Goal: Navigation & Orientation: Find specific page/section

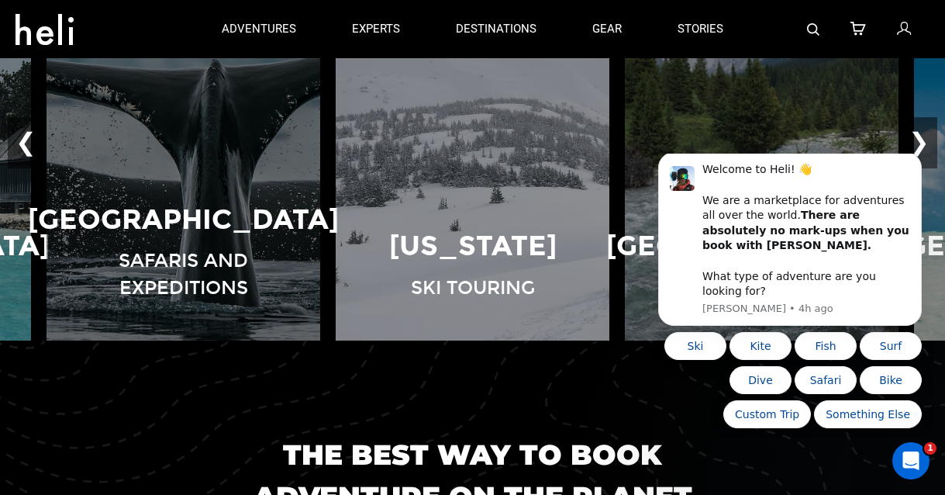
scroll to position [1195, 0]
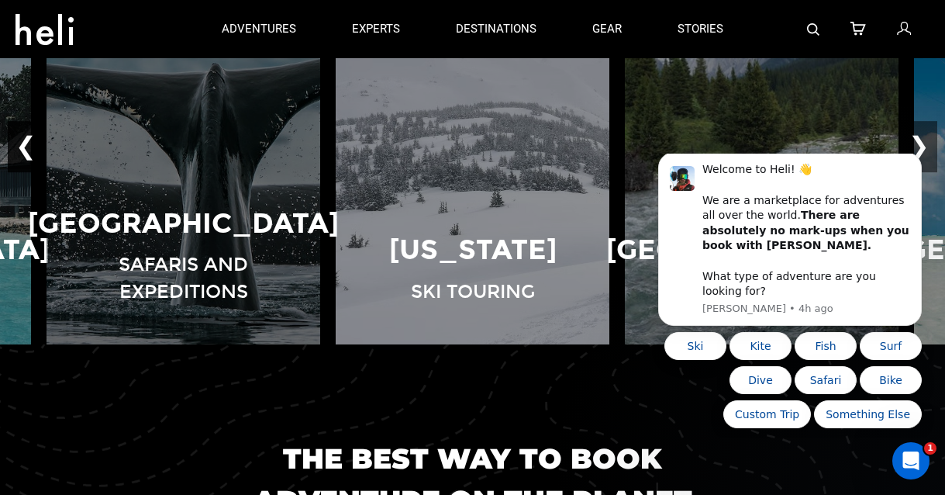
click at [26, 146] on button "❮" at bounding box center [26, 146] width 36 height 51
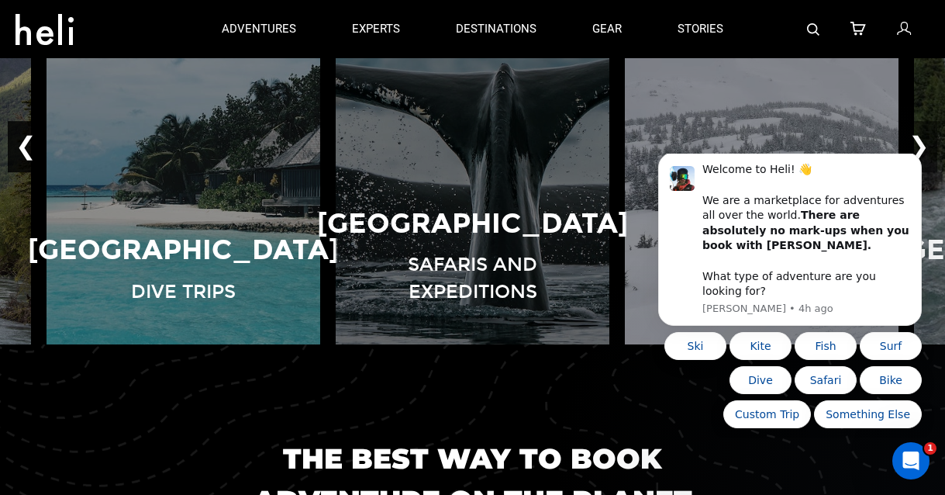
click at [26, 146] on button "❮" at bounding box center [26, 146] width 36 height 51
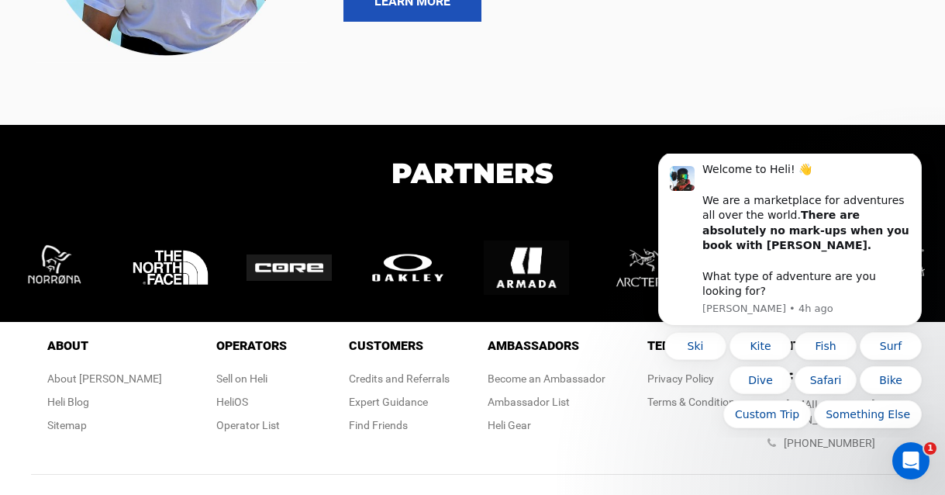
scroll to position [3332, 0]
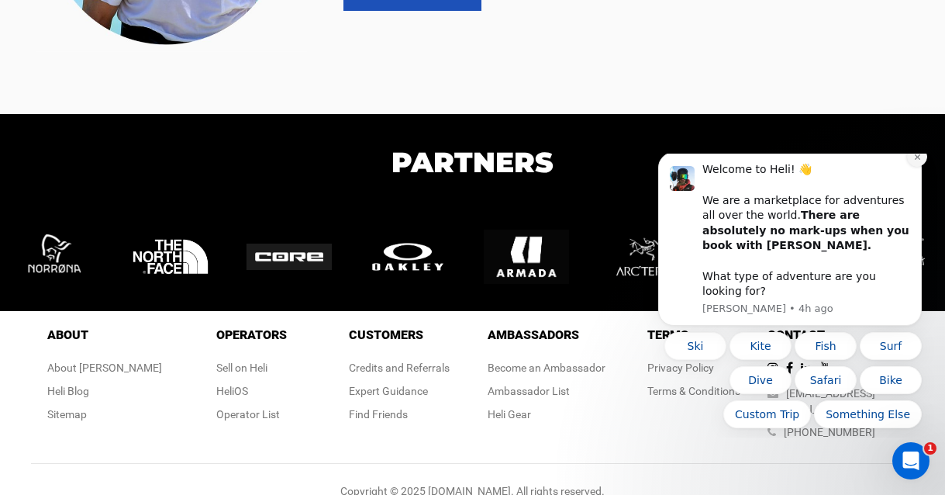
click at [914, 161] on icon "Dismiss notification" at bounding box center [917, 157] width 9 height 9
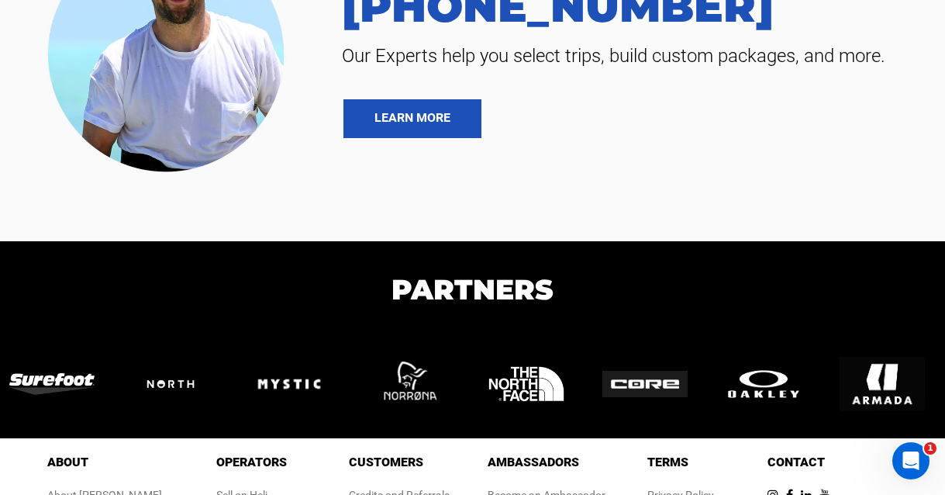
scroll to position [3332, 0]
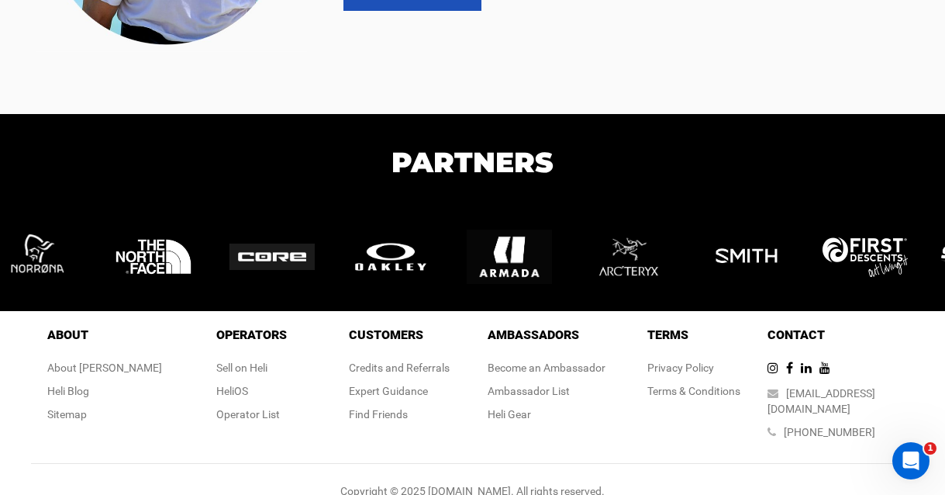
drag, startPoint x: 889, startPoint y: 257, endPoint x: 631, endPoint y: 248, distance: 257.6
click at [631, 248] on img at bounding box center [635, 256] width 101 height 88
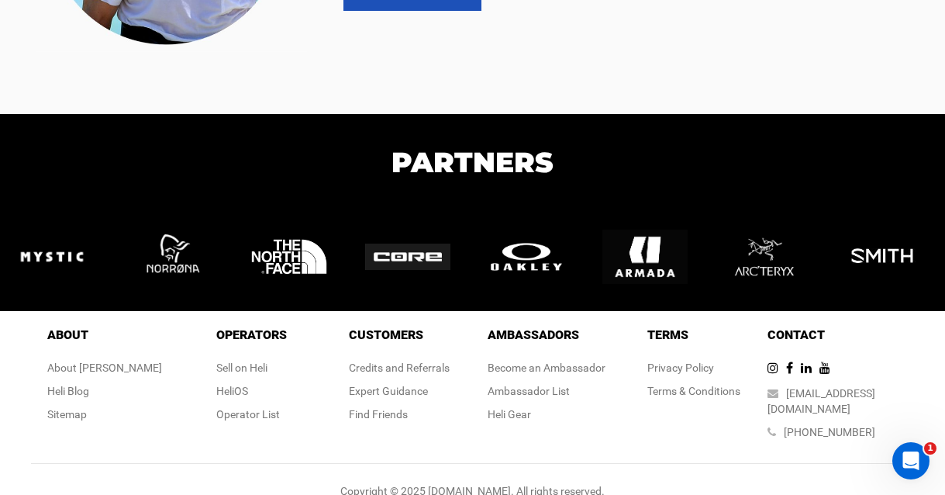
drag, startPoint x: 811, startPoint y: 257, endPoint x: 527, endPoint y: 251, distance: 283.9
click at [721, 251] on img at bounding box center [771, 256] width 101 height 88
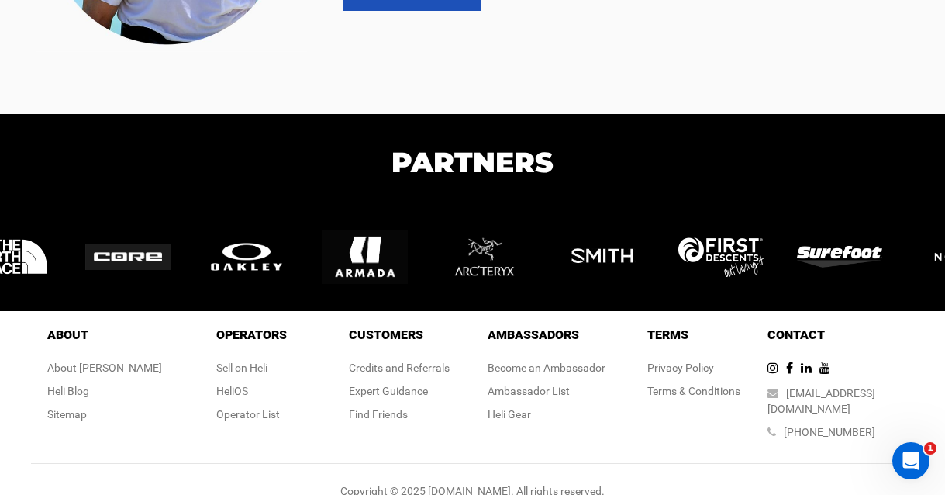
drag, startPoint x: 823, startPoint y: 260, endPoint x: 408, endPoint y: 281, distance: 416.2
click at [551, 281] on div at bounding box center [610, 257] width 119 height 54
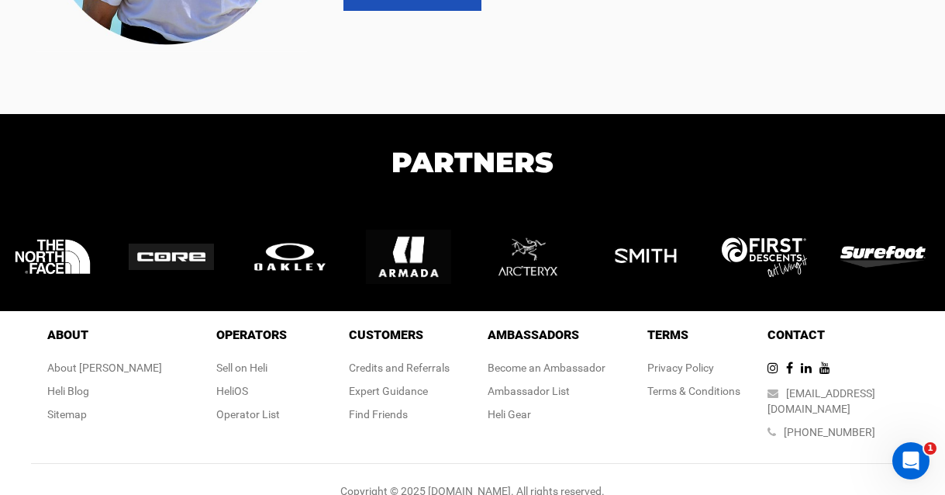
drag, startPoint x: 412, startPoint y: 250, endPoint x: 764, endPoint y: 252, distance: 352.0
click at [467, 252] on img at bounding box center [416, 256] width 101 height 85
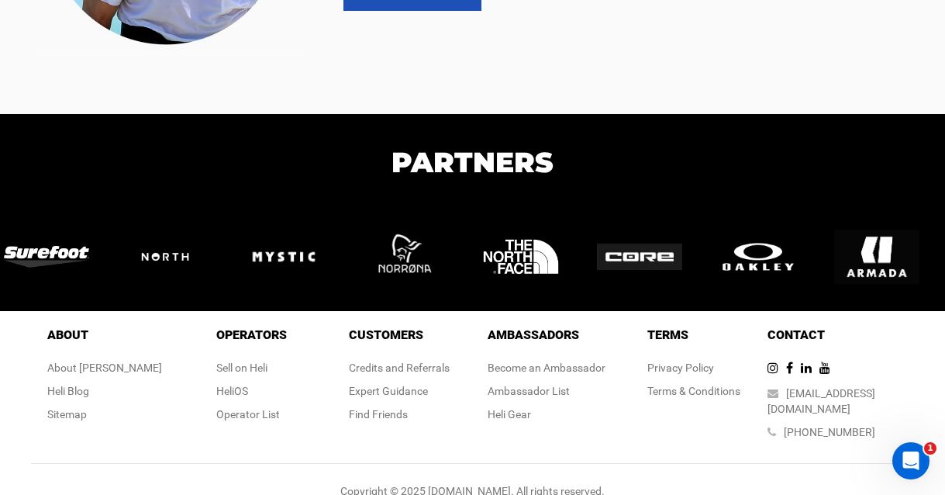
drag, startPoint x: 573, startPoint y: 247, endPoint x: 943, endPoint y: 252, distance: 369.9
click at [935, 252] on img at bounding box center [884, 256] width 101 height 85
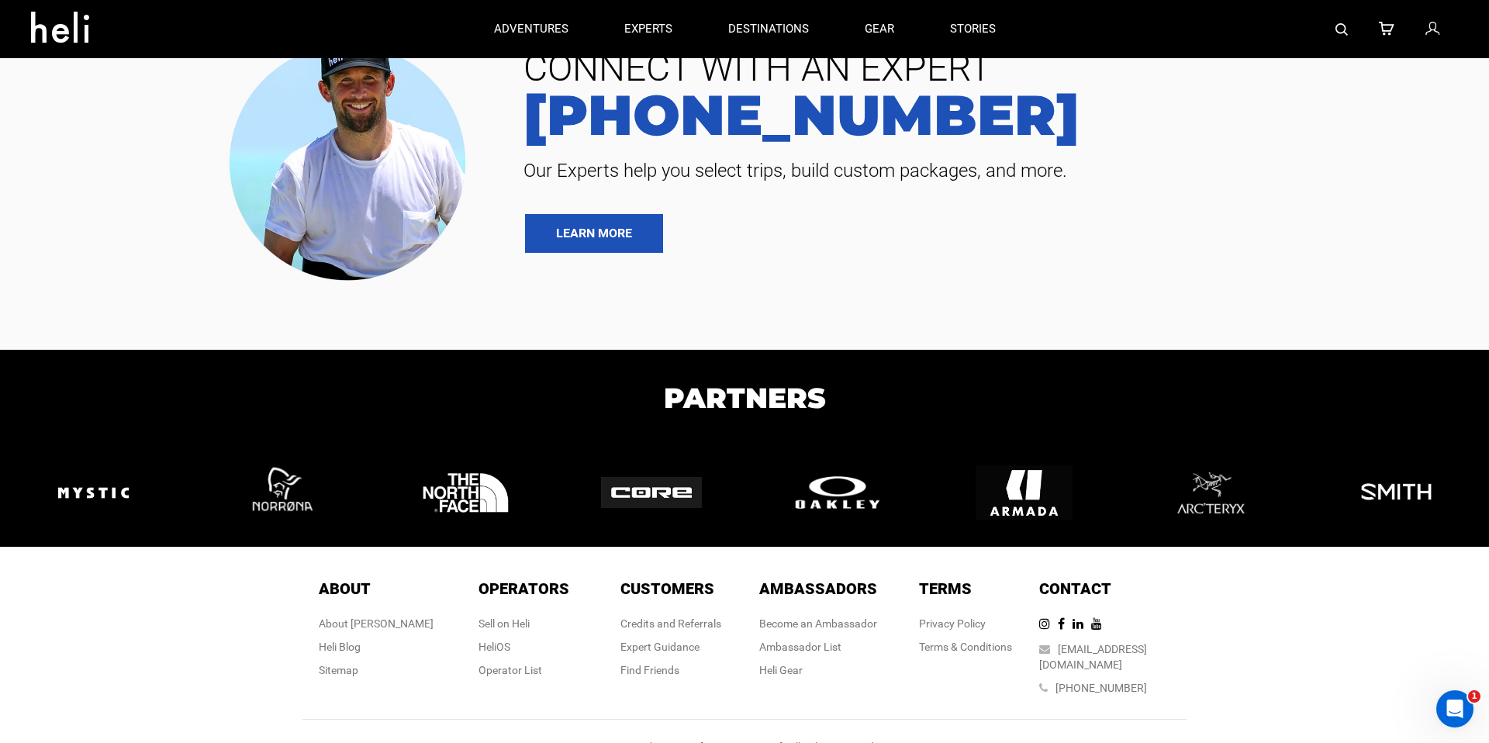
scroll to position [3675, 0]
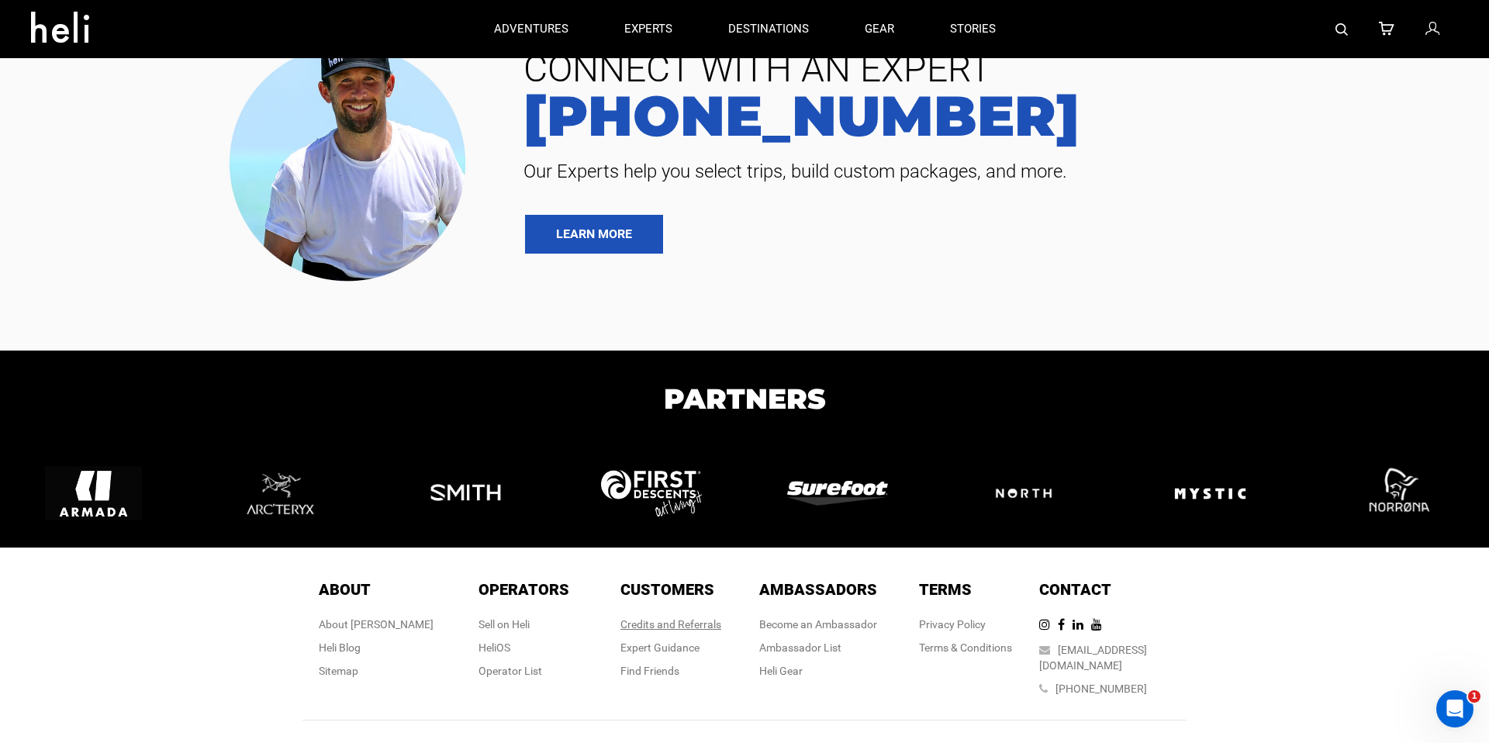
click at [701, 494] on link "Credits and Referrals" at bounding box center [670, 624] width 101 height 12
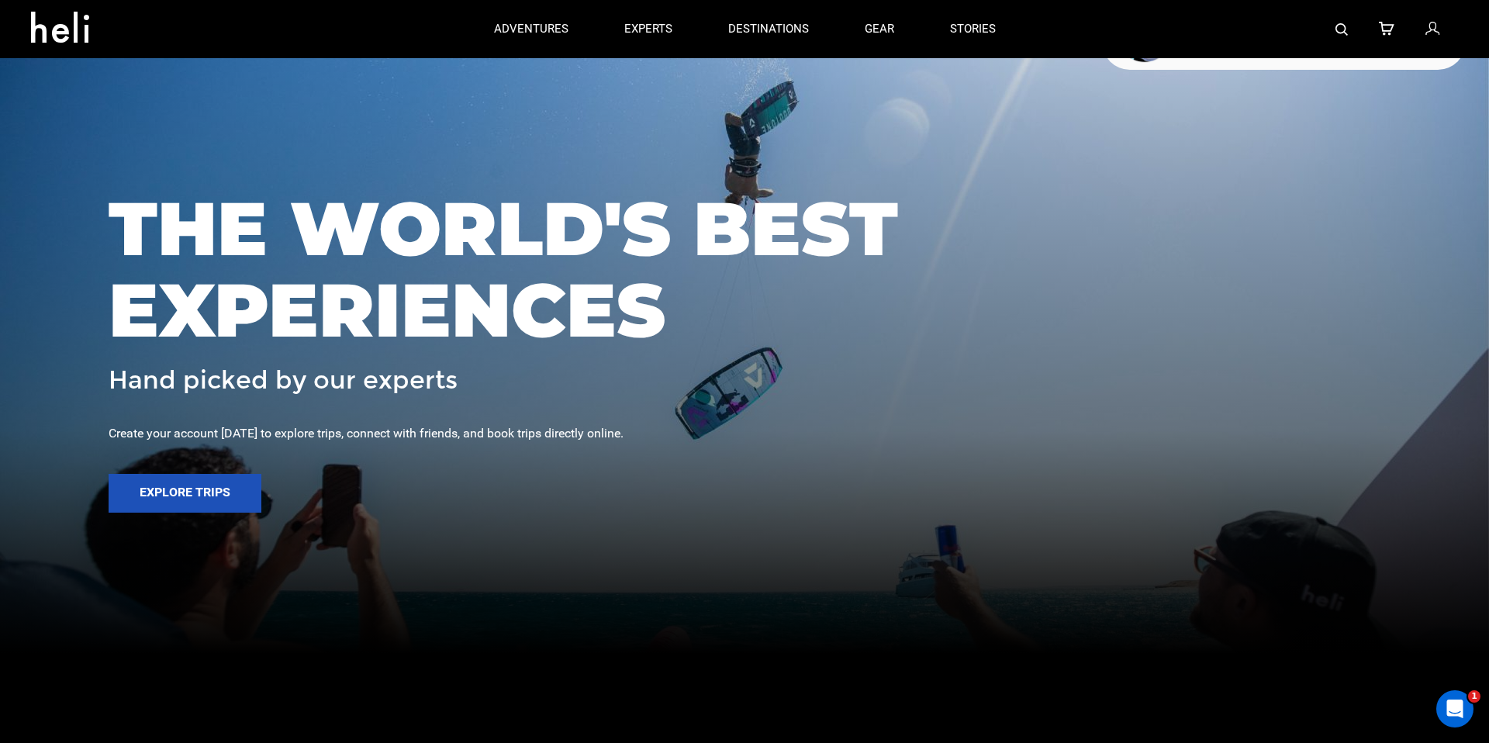
scroll to position [0, 0]
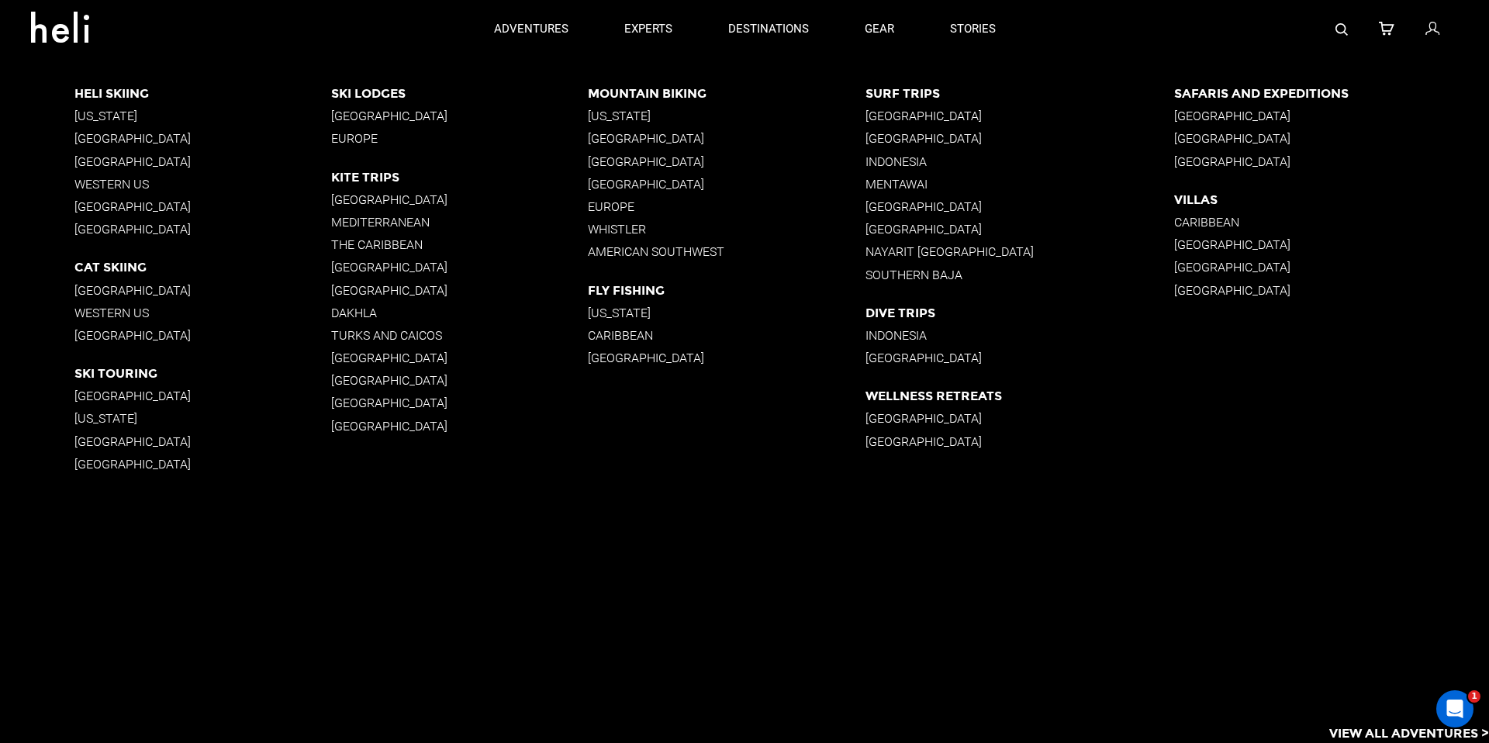
click at [659, 154] on p "British Columbia" at bounding box center [726, 161] width 277 height 15
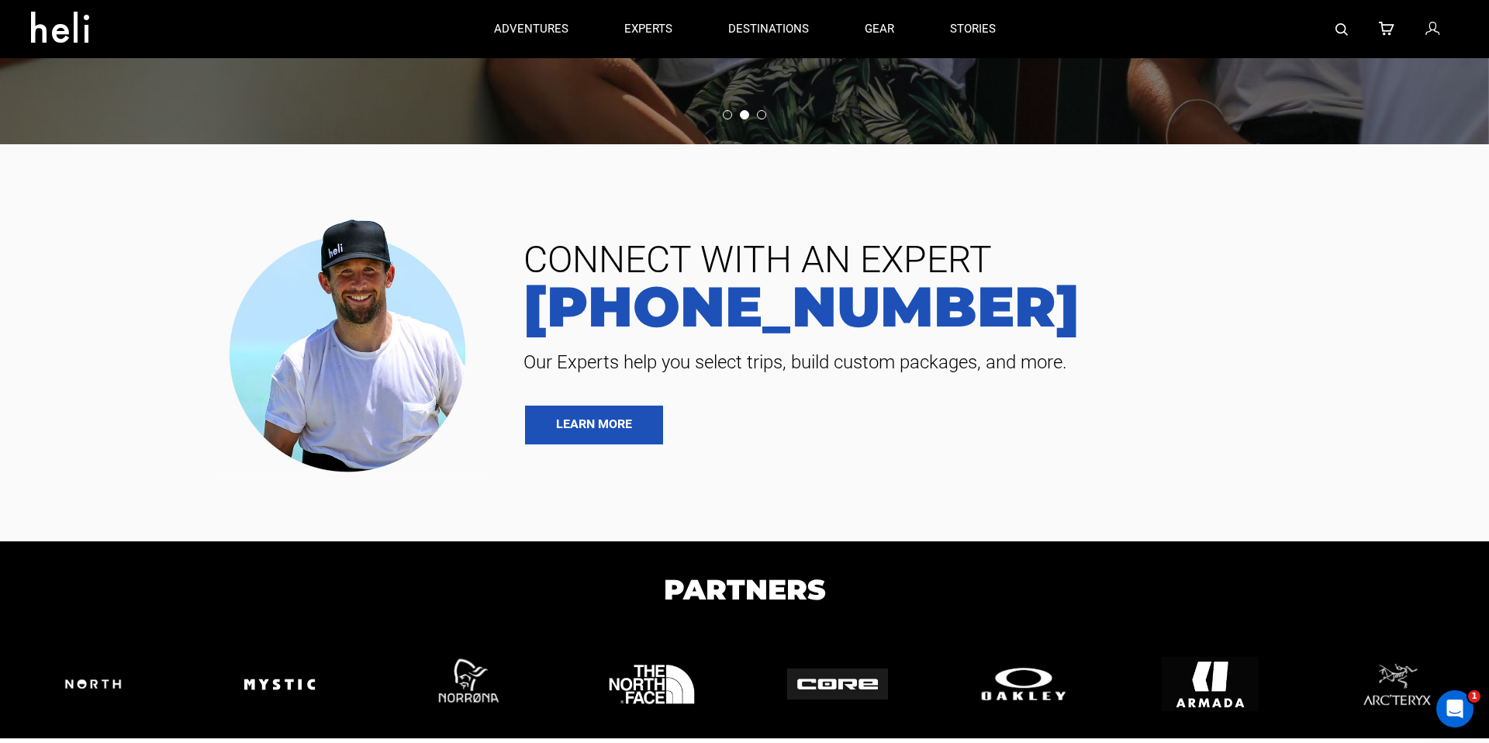
scroll to position [3803, 0]
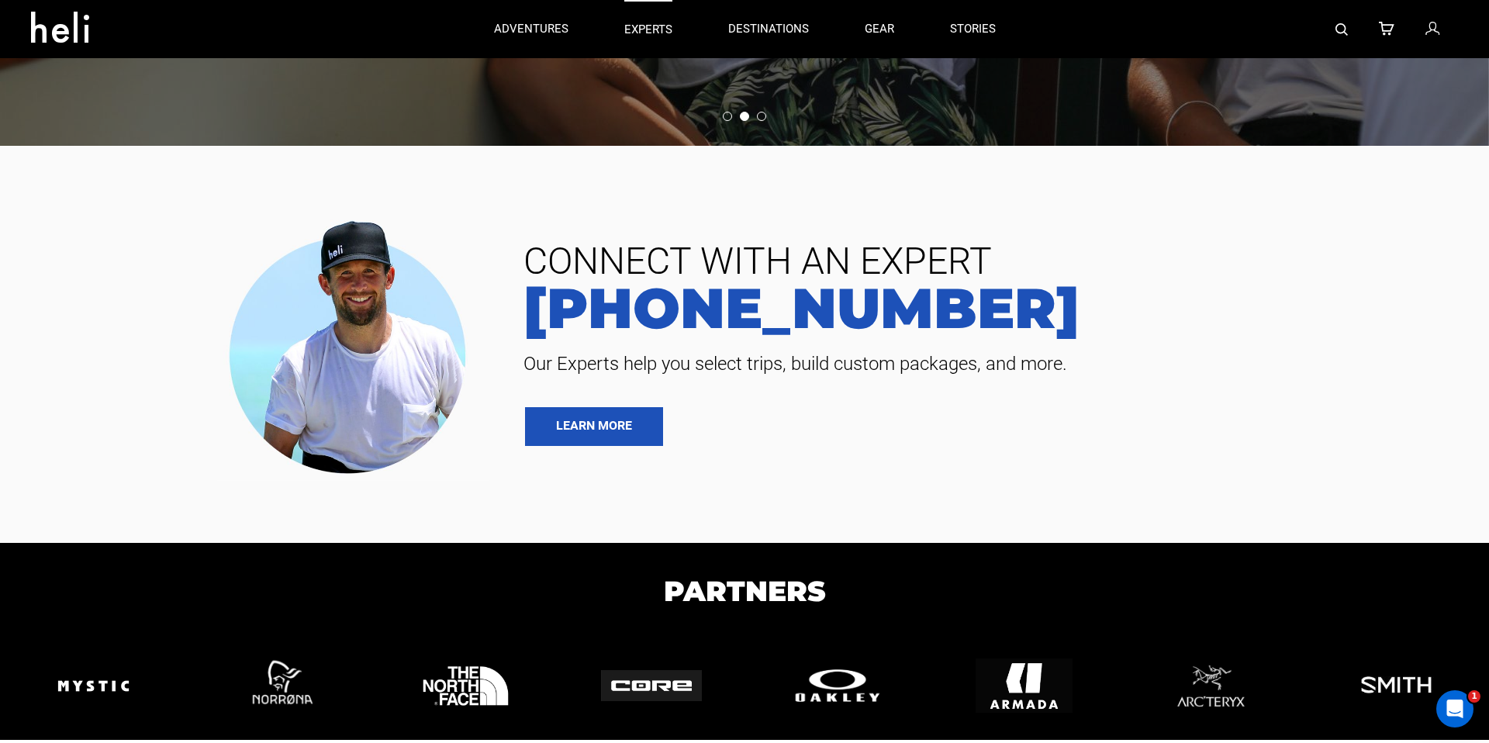
click at [648, 32] on p "experts" at bounding box center [648, 30] width 48 height 16
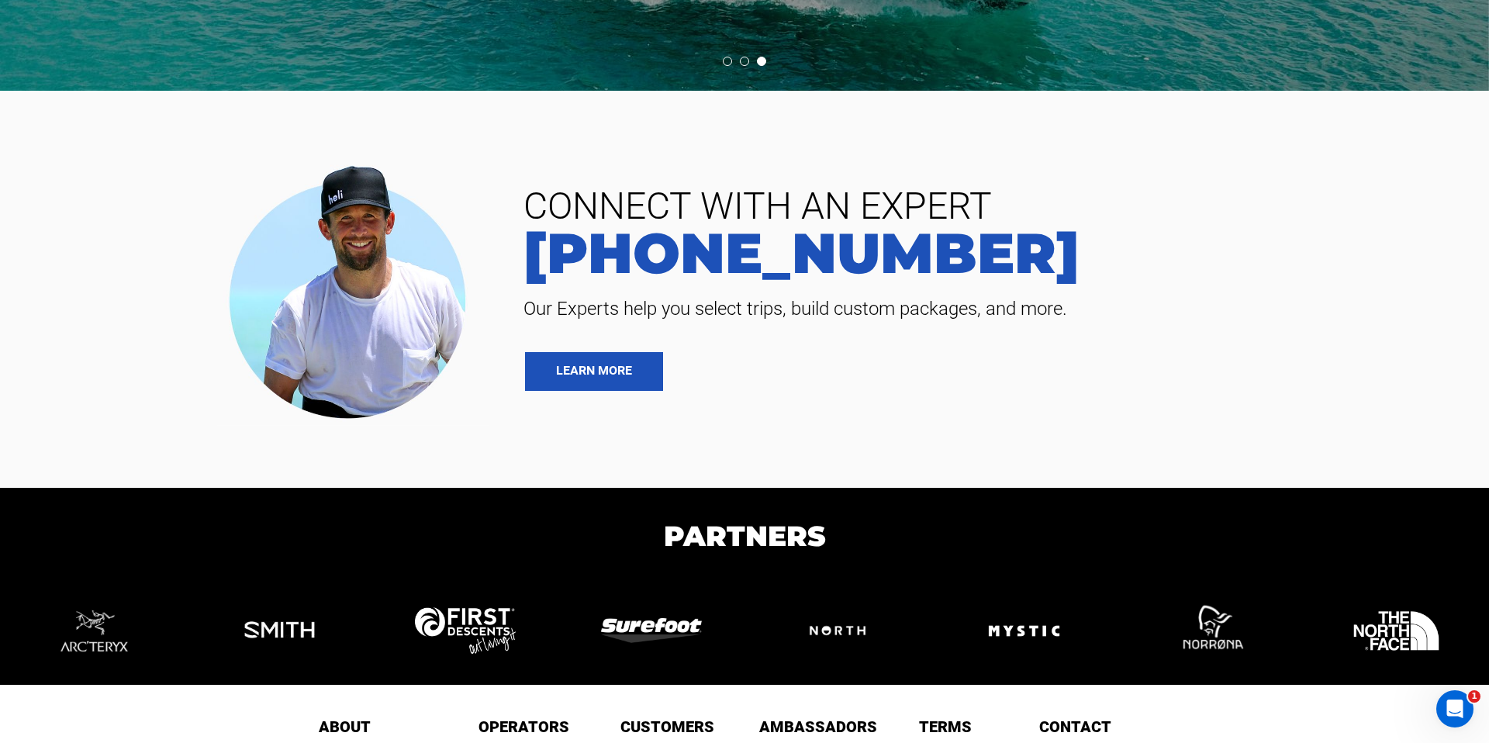
scroll to position [3948, 0]
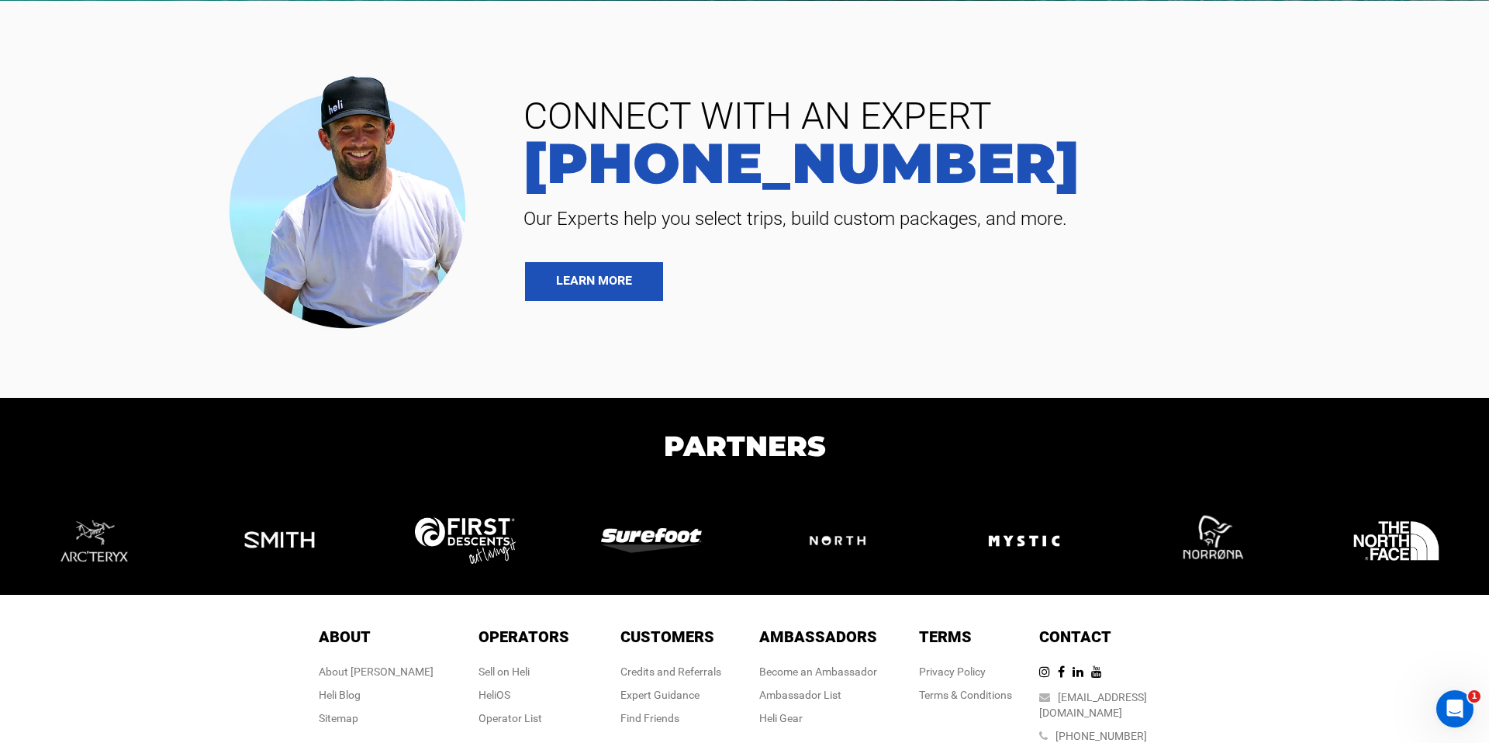
click at [827, 494] on img at bounding box center [837, 540] width 101 height 53
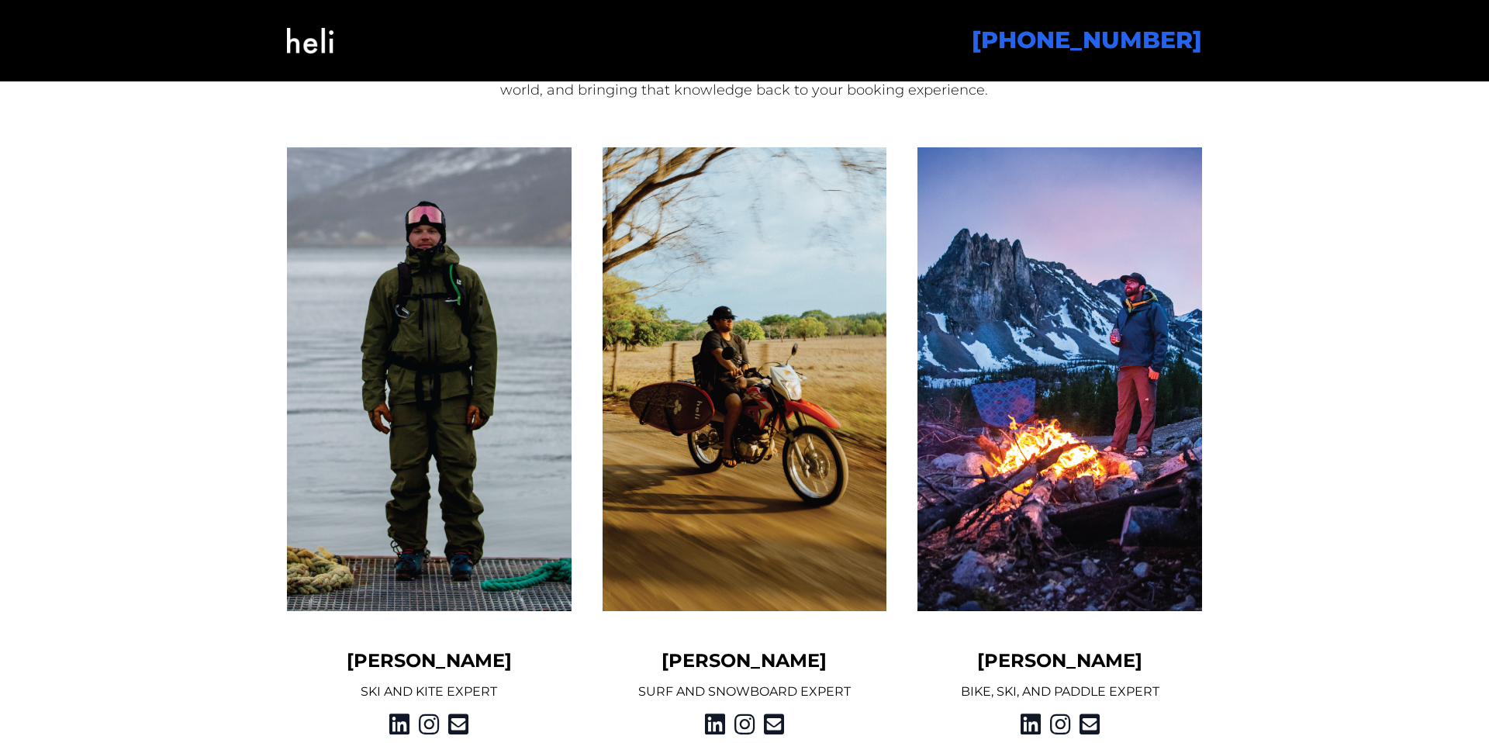
scroll to position [1214, 0]
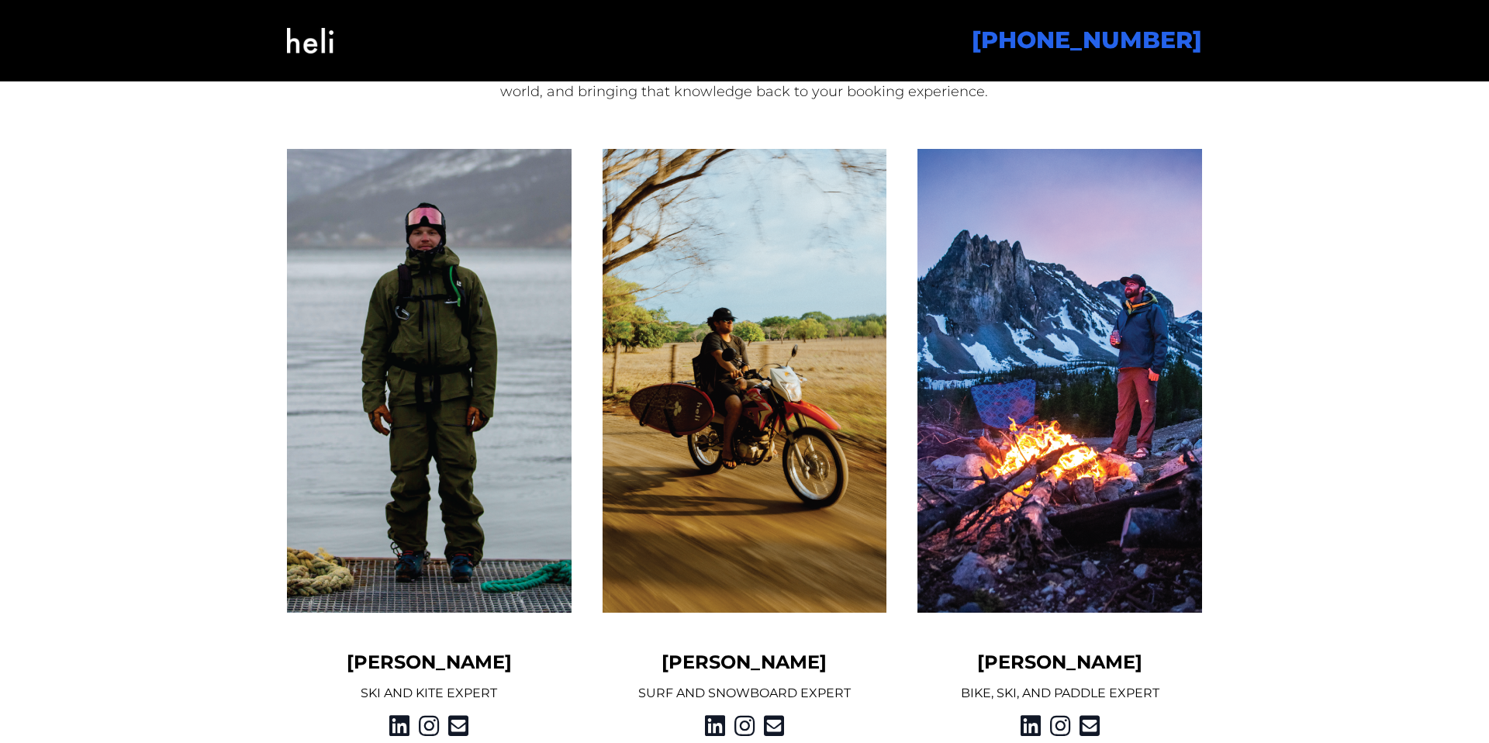
click at [486, 364] on img at bounding box center [429, 381] width 285 height 464
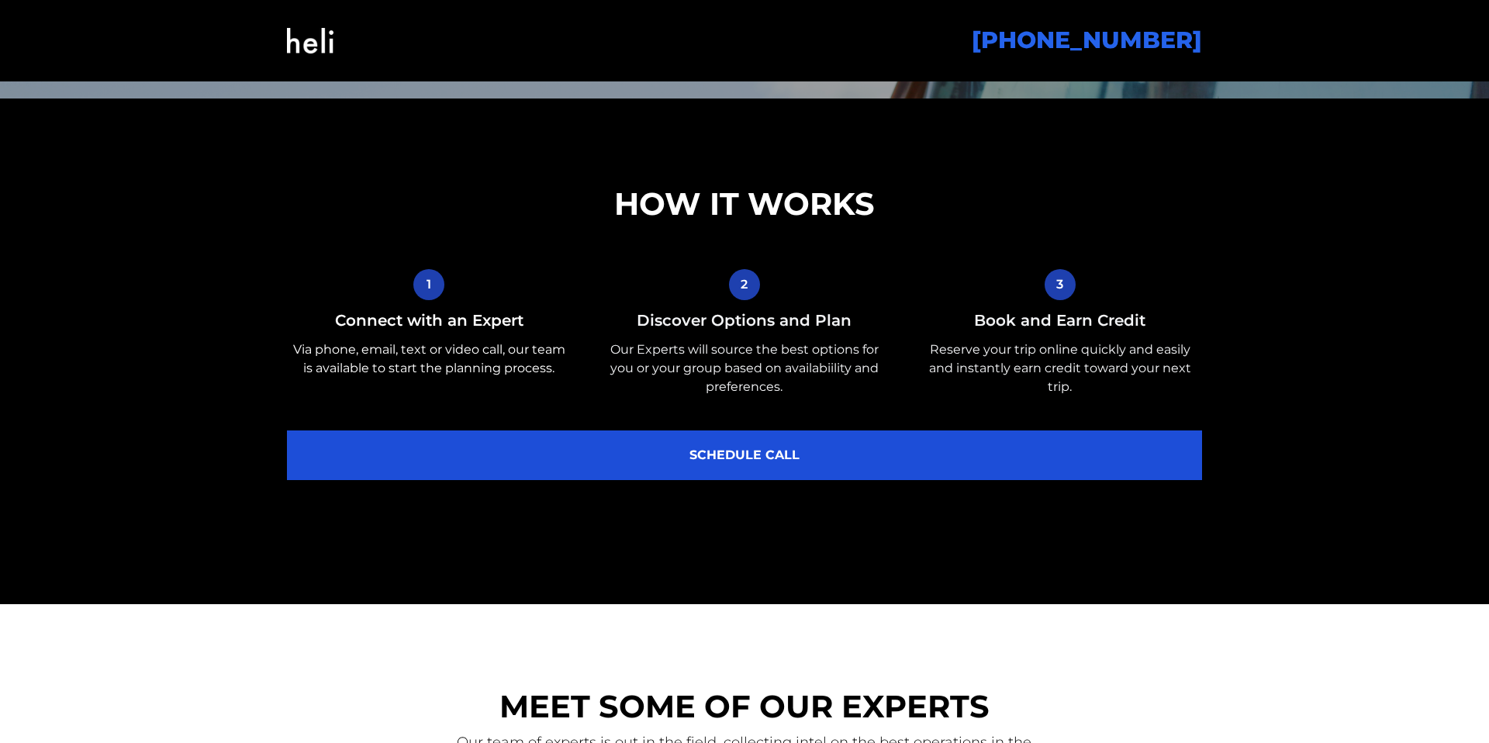
scroll to position [0, 0]
